Goal: Task Accomplishment & Management: Complete application form

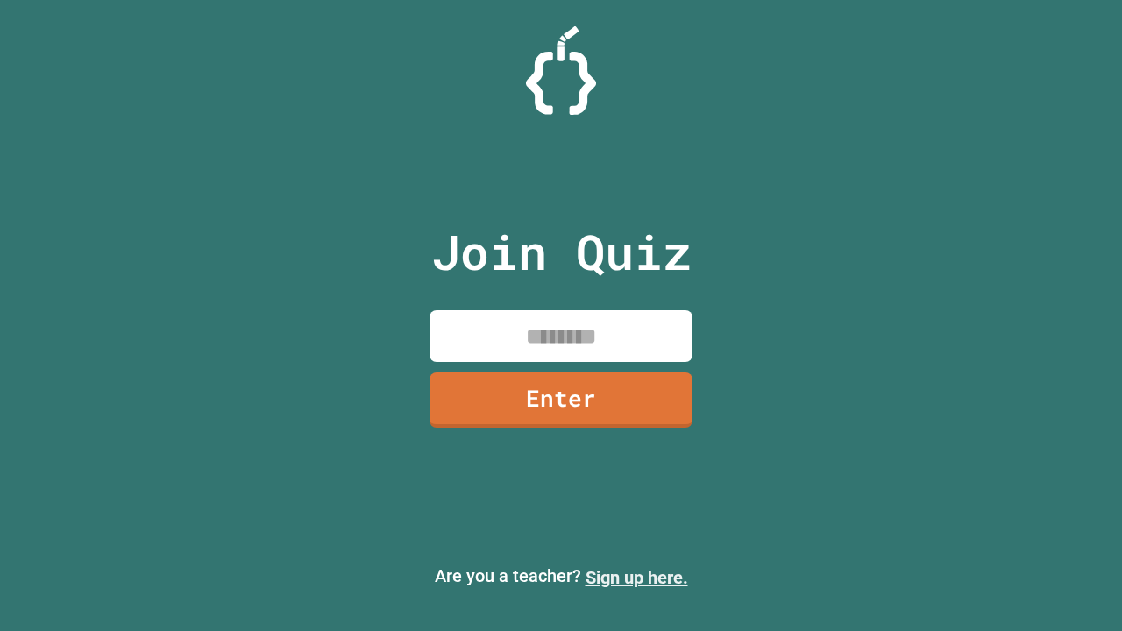
click at [636, 578] on link "Sign up here." at bounding box center [637, 577] width 103 height 21
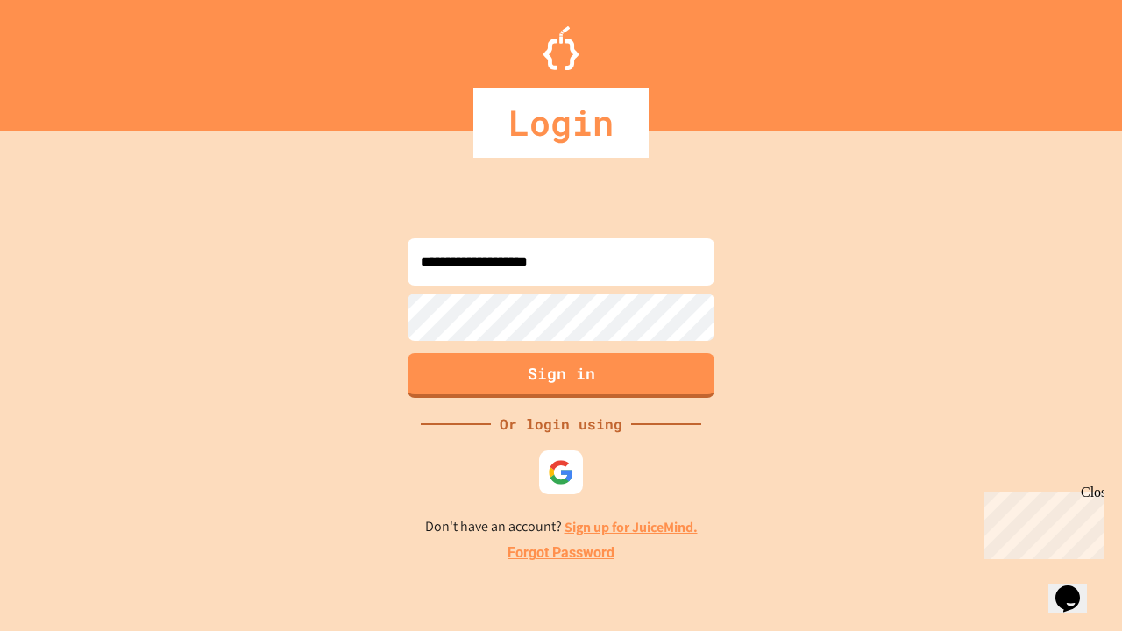
type input "**********"
